Goal: Find contact information: Find contact information

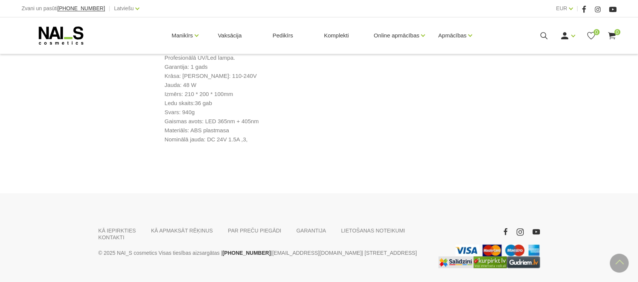
scroll to position [444, 0]
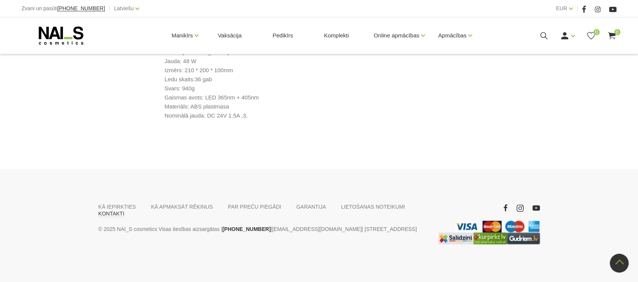
click at [125, 210] on link "KONTAKTI" at bounding box center [112, 213] width 26 height 7
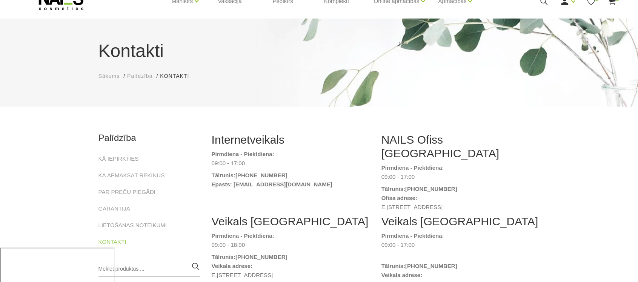
scroll to position [50, 0]
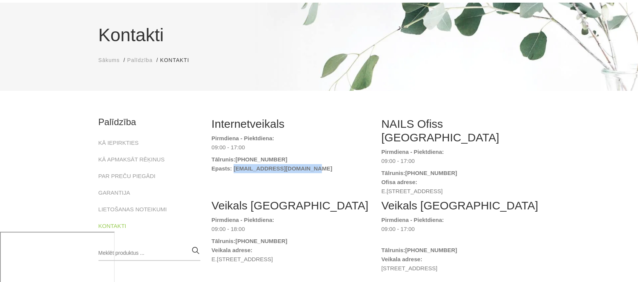
drag, startPoint x: 318, startPoint y: 169, endPoint x: 233, endPoint y: 169, distance: 85.7
click at [233, 169] on dt "Epasts: naiskonsultants@gmail.com" at bounding box center [291, 168] width 159 height 9
copy strong "naiskonsultants@gmail.com"
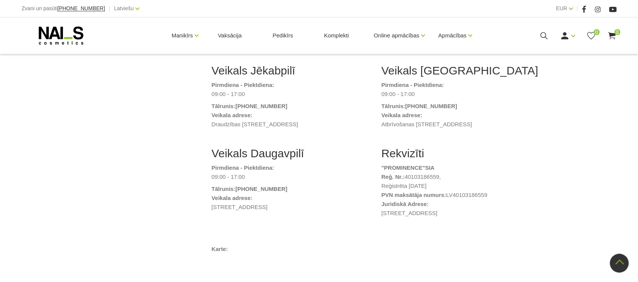
scroll to position [352, 0]
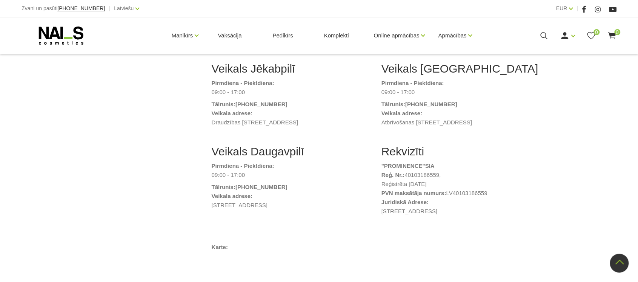
drag, startPoint x: 444, startPoint y: 165, endPoint x: 378, endPoint y: 156, distance: 65.9
click at [378, 156] on div "Rekvizīti "PROMINENCE " SIA Reģ. Nr.: 40103186559, Reģistrēta 19.08.2008 PVN ma…" at bounding box center [461, 186] width 170 height 83
copy ul ""PROMINENCE " SIA Reģ. Nr.: 40103186559,"
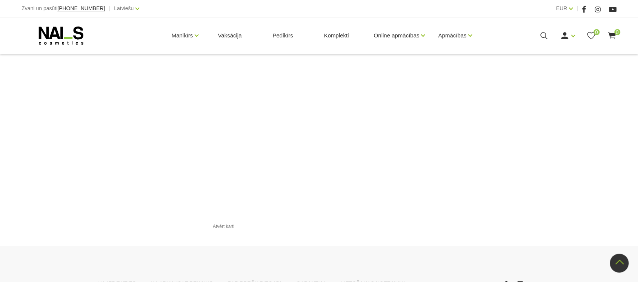
scroll to position [874, 0]
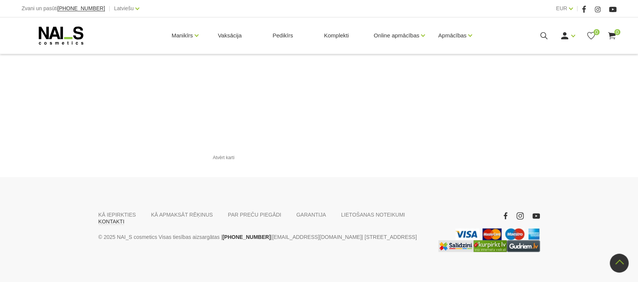
click at [125, 217] on link "KONTAKTI" at bounding box center [112, 220] width 26 height 7
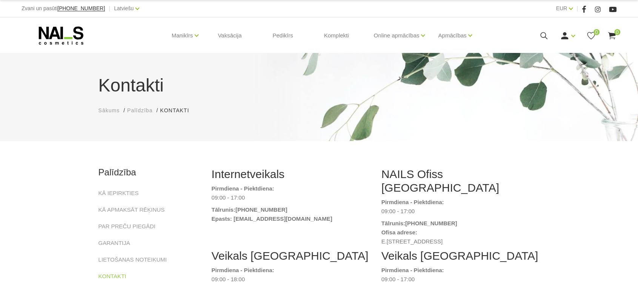
click at [111, 109] on span "Sākums" at bounding box center [110, 110] width 22 height 6
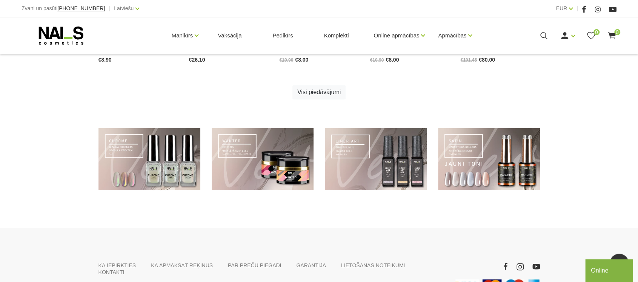
click at [301, 281] on link "[EMAIL_ADDRESS][DOMAIN_NAME]" at bounding box center [316, 287] width 89 height 9
